Goal: Information Seeking & Learning: Find contact information

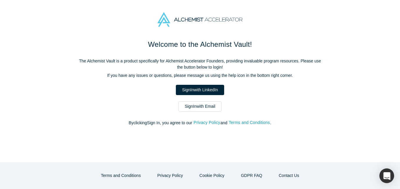
click at [209, 117] on div "Welcome to the Alchemist Vault! The Alchemist Vault is a product specifically f…" at bounding box center [199, 85] width 247 height 93
click at [209, 113] on div "Welcome to the Alchemist Vault! The Alchemist Vault is a product specifically f…" at bounding box center [199, 85] width 247 height 93
click at [207, 110] on link "Sign In with Email" at bounding box center [199, 106] width 43 height 10
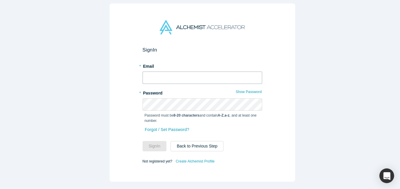
click at [177, 74] on input "text" at bounding box center [203, 78] width 120 height 12
type input "[EMAIL_ADDRESS][DOMAIN_NAME]"
click at [143, 141] on button "Sign In" at bounding box center [155, 146] width 24 height 10
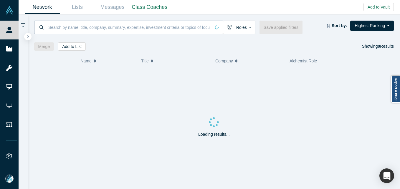
click at [78, 27] on input at bounding box center [129, 27] width 163 height 14
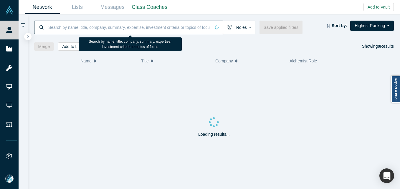
paste input "[PERSON_NAME][EMAIL_ADDRESS][PERSON_NAME][DOMAIN_NAME]"
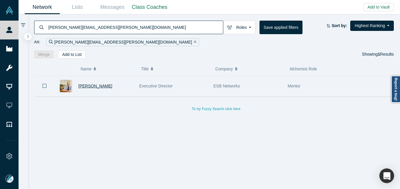
type input "[PERSON_NAME][EMAIL_ADDRESS][PERSON_NAME][DOMAIN_NAME]"
click at [88, 87] on span "[PERSON_NAME]" at bounding box center [95, 86] width 34 height 5
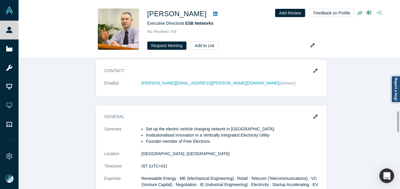
scroll to position [326, 0]
